Goal: Find specific page/section: Find specific page/section

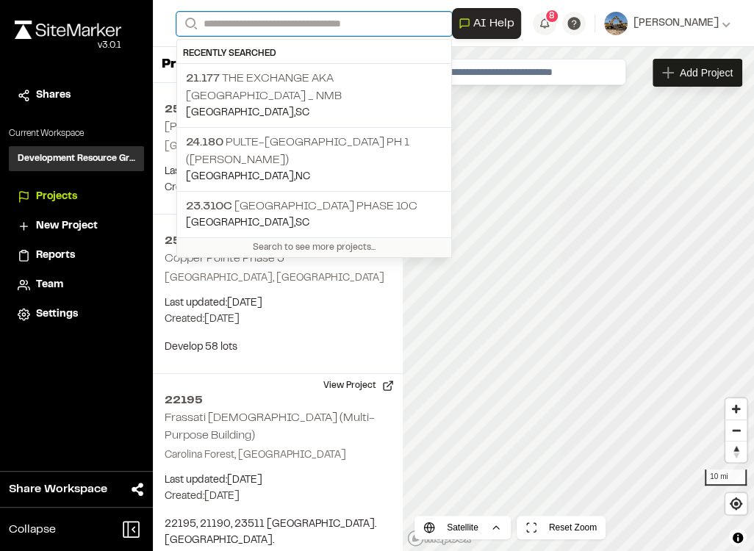
click at [222, 21] on input "Search" at bounding box center [314, 24] width 276 height 24
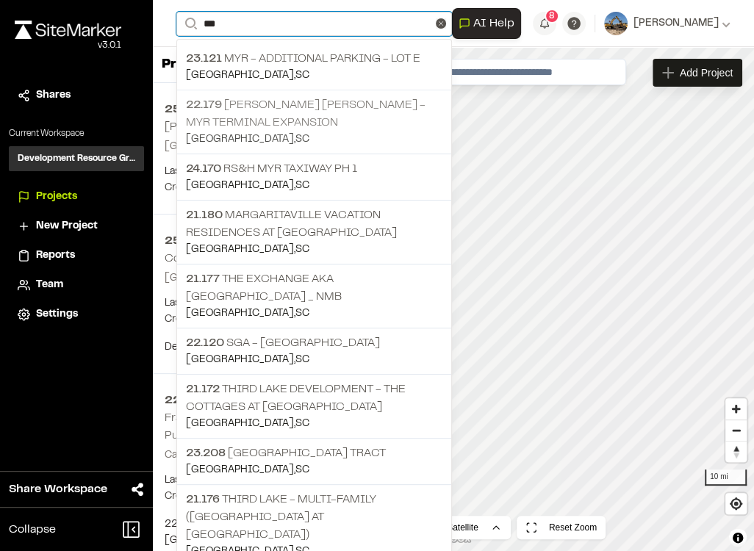
type input "***"
click at [303, 119] on p "22.179 [PERSON_NAME] [PERSON_NAME] - MYR Terminal Expansion" at bounding box center [314, 113] width 257 height 35
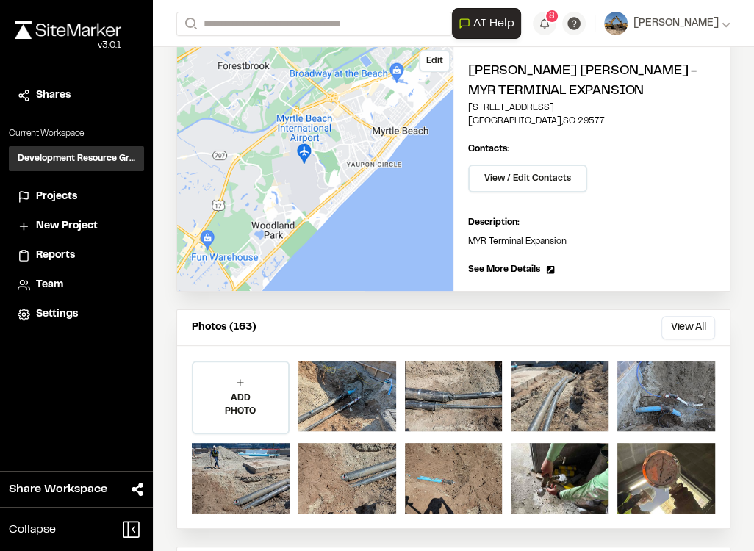
scroll to position [126, 0]
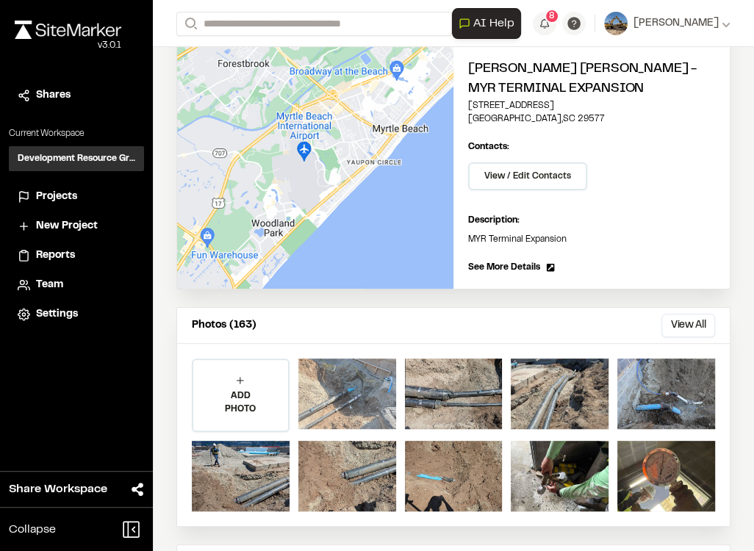
click at [344, 388] on div at bounding box center [348, 394] width 98 height 71
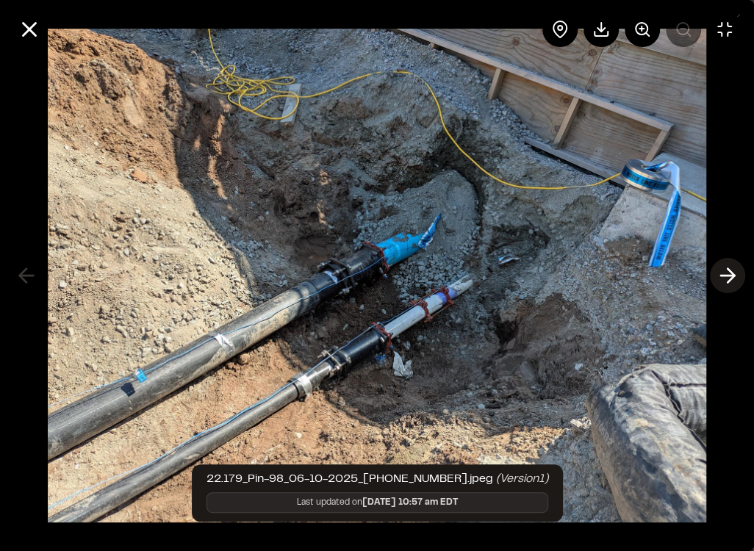
click at [723, 269] on icon at bounding box center [728, 275] width 24 height 25
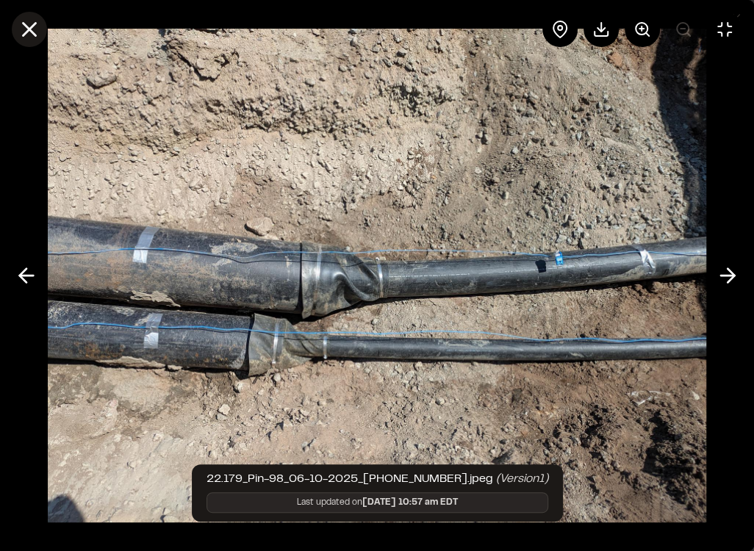
click at [27, 24] on icon at bounding box center [29, 29] width 25 height 25
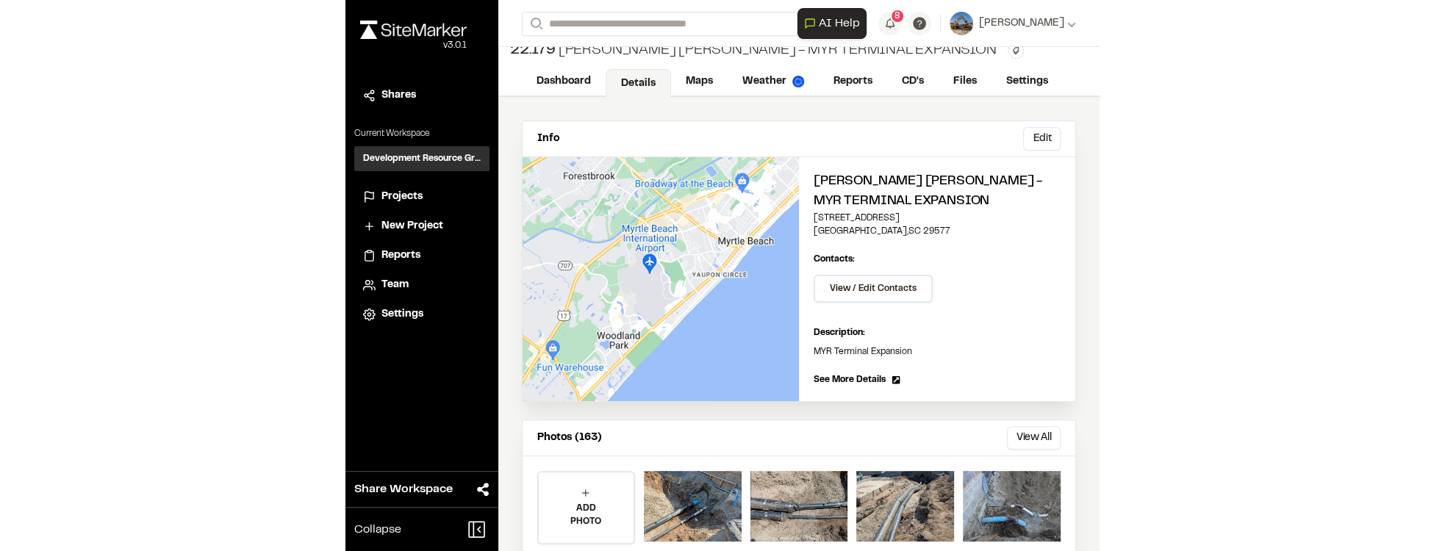
scroll to position [0, 0]
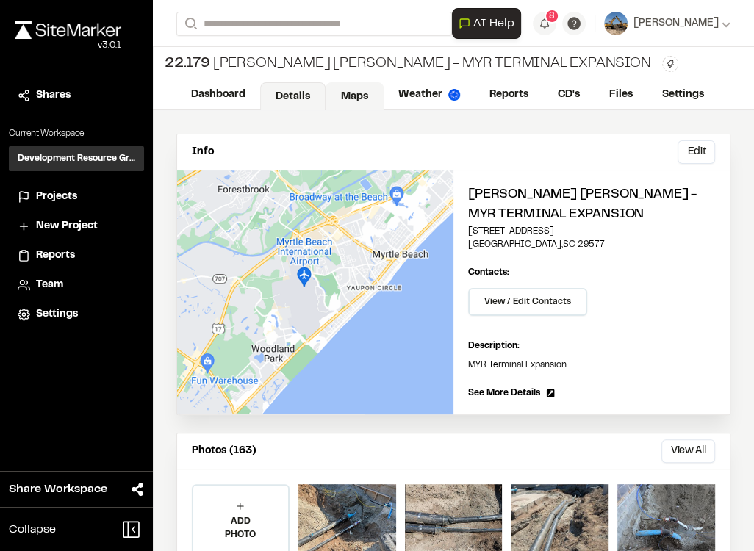
click at [372, 89] on link "Maps" at bounding box center [355, 96] width 58 height 28
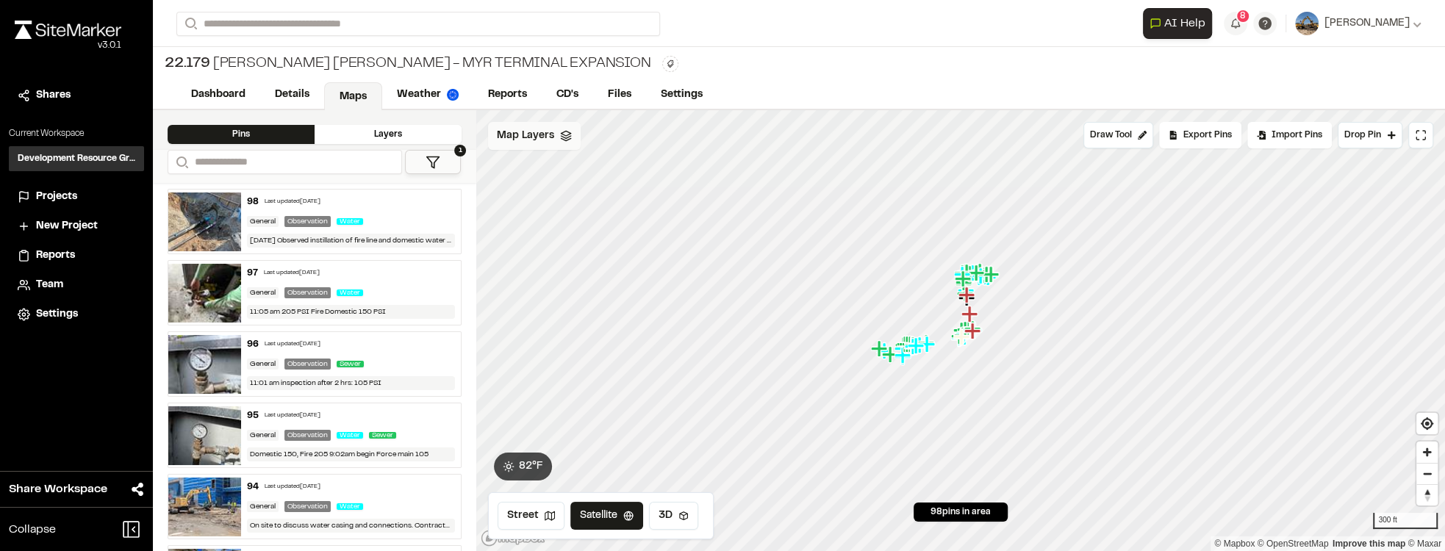
click at [537, 147] on div "Map Layers" at bounding box center [534, 136] width 93 height 28
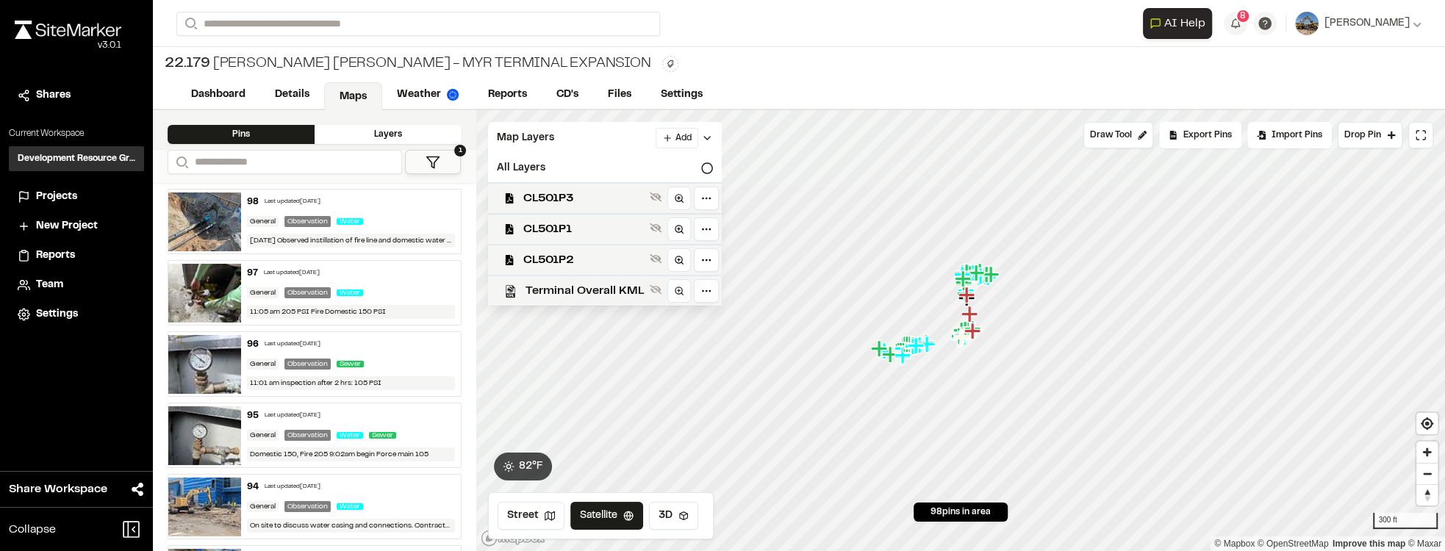
click at [611, 287] on span "Terminal Overall KML" at bounding box center [585, 291] width 118 height 18
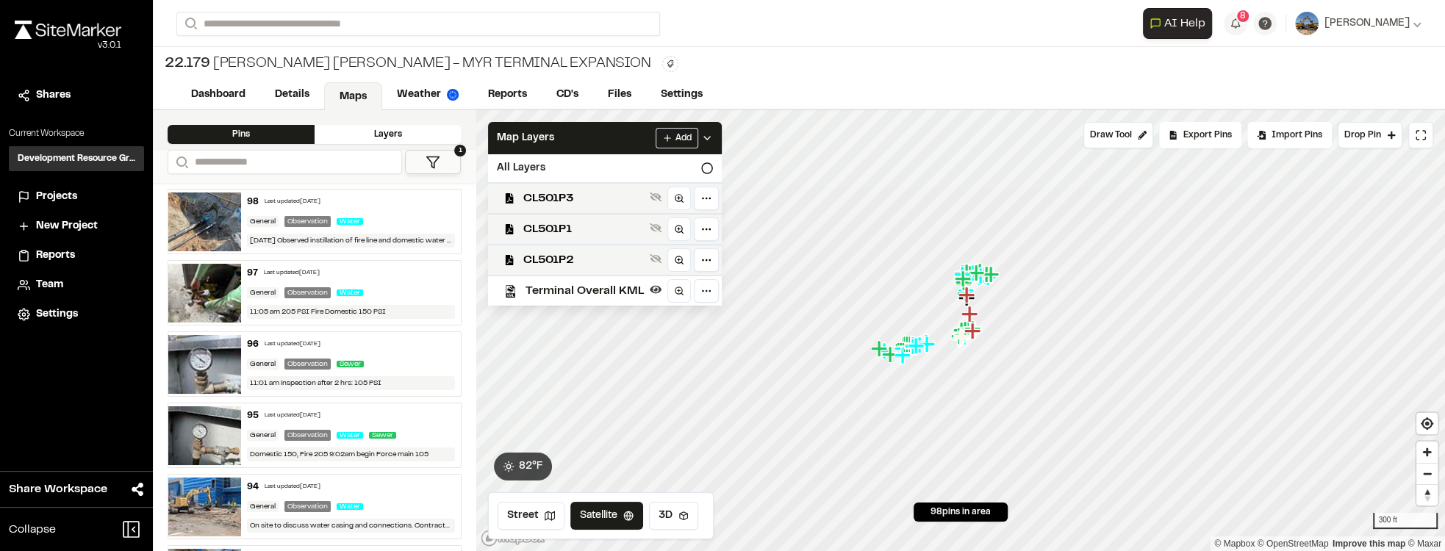
click at [611, 287] on span "Terminal Overall KML" at bounding box center [585, 291] width 118 height 18
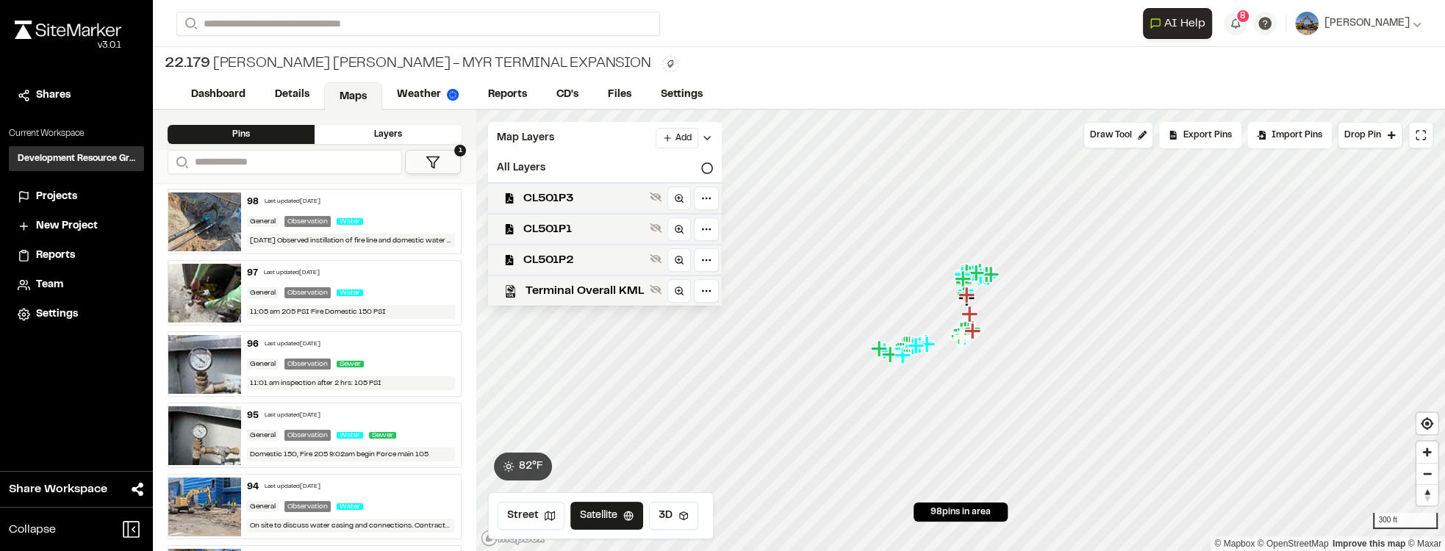
click at [611, 287] on span "Terminal Overall KML" at bounding box center [585, 291] width 118 height 18
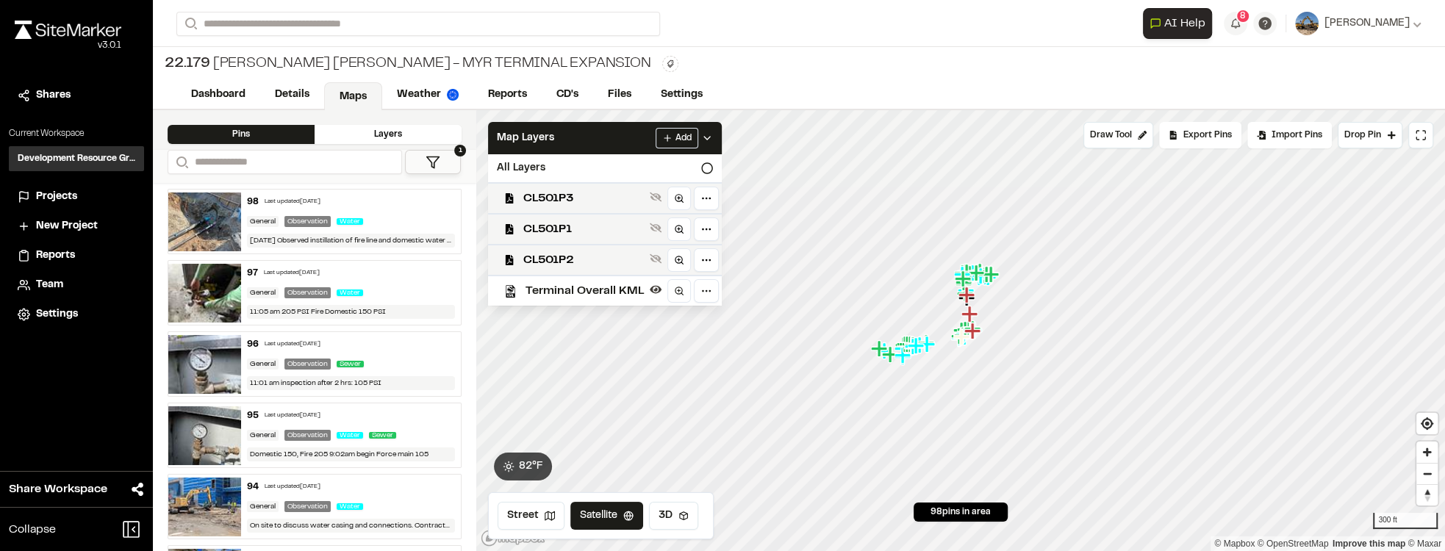
click at [611, 287] on span "Terminal Overall KML" at bounding box center [585, 291] width 118 height 18
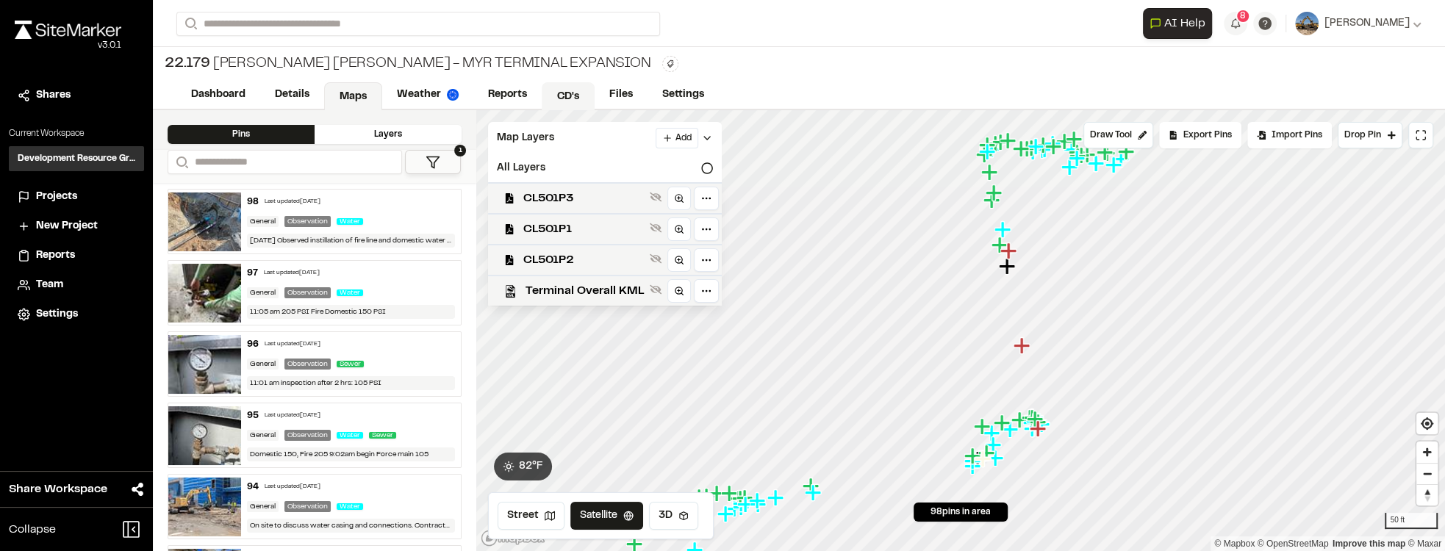
click at [578, 83] on link "CD's" at bounding box center [568, 96] width 53 height 28
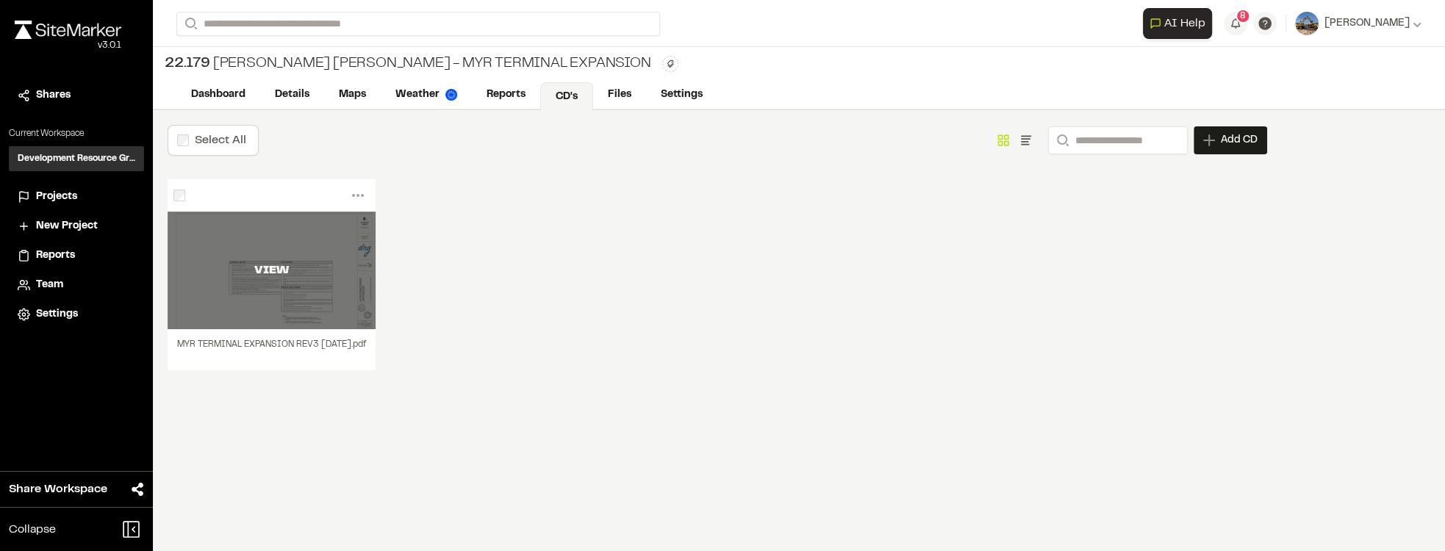
click at [261, 315] on div "VIEW" at bounding box center [272, 271] width 208 height 118
